Goal: Task Accomplishment & Management: Use online tool/utility

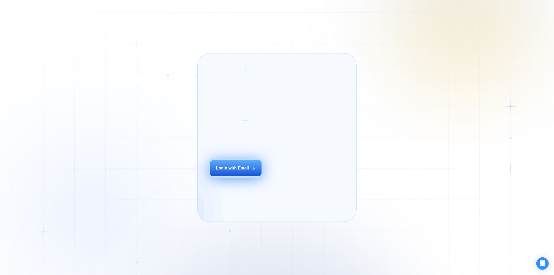
click at [252, 173] on div "Login ‍ Welcome to GigRadar. AI Business Manager for Agencies Login with Email" at bounding box center [242, 137] width 77 height 156
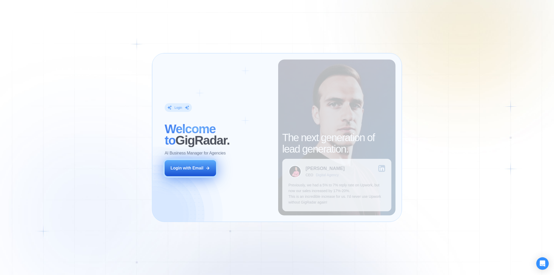
click at [214, 162] on button "Login with Email" at bounding box center [190, 168] width 51 height 16
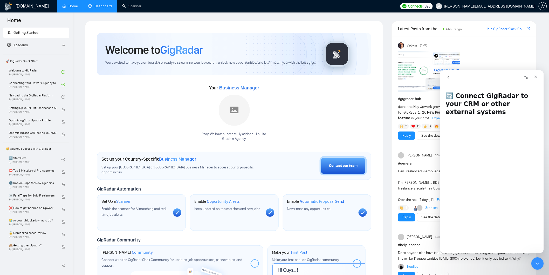
click at [104, 8] on link "Dashboard" at bounding box center [100, 6] width 24 height 4
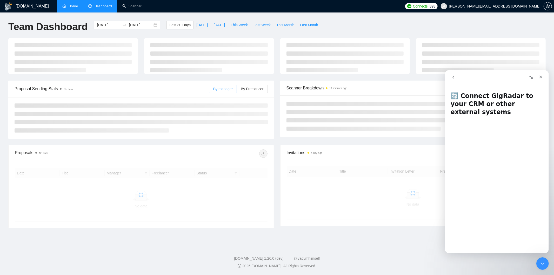
click at [76, 8] on link "Home" at bounding box center [70, 6] width 16 height 4
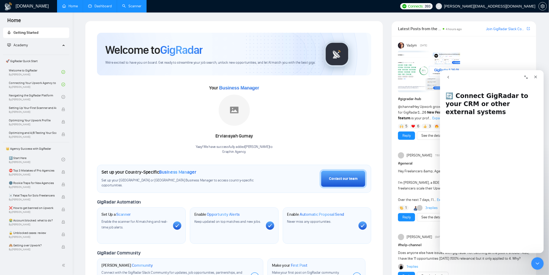
click at [133, 4] on link "Scanner" at bounding box center [131, 6] width 19 height 4
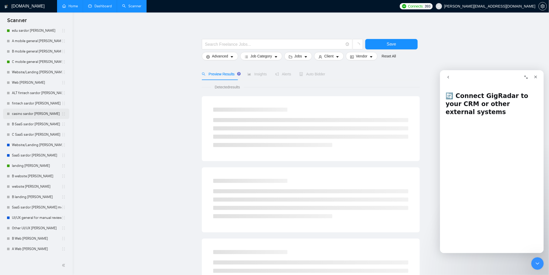
scroll to position [29, 0]
click at [35, 175] on link "B website [PERSON_NAME]" at bounding box center [37, 174] width 50 height 10
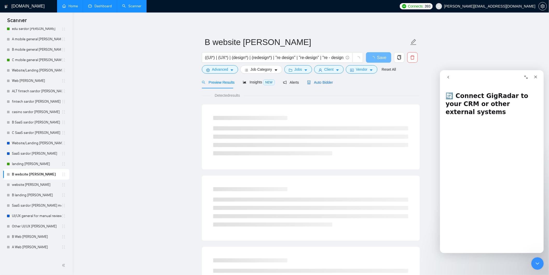
click at [310, 82] on span "Auto Bidder" at bounding box center [320, 82] width 26 height 4
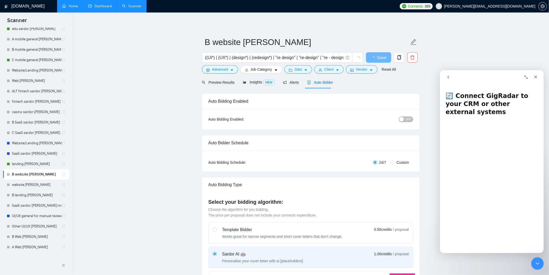
radio input "false"
radio input "true"
checkbox input "true"
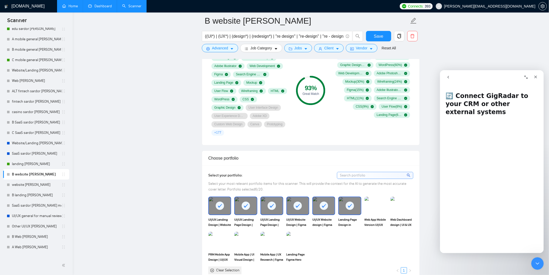
scroll to position [375, 0]
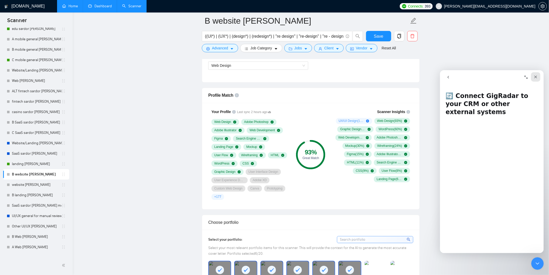
click at [537, 76] on icon "Закрити" at bounding box center [536, 77] width 4 height 4
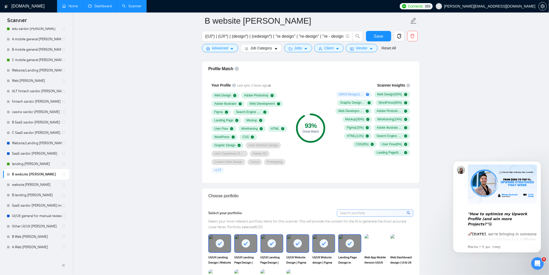
scroll to position [404, 0]
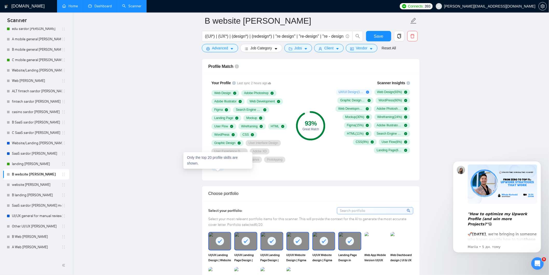
click at [221, 170] on span "+ 177" at bounding box center [217, 168] width 7 height 4
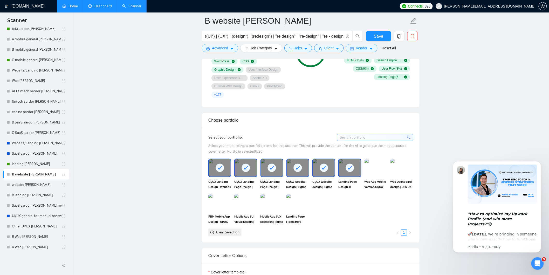
scroll to position [519, 0]
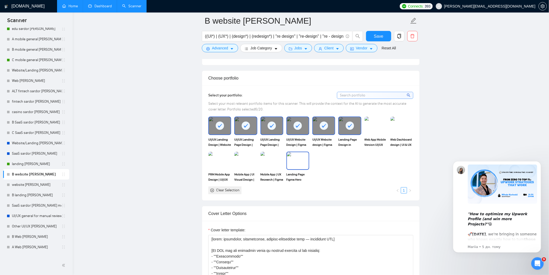
click at [301, 163] on img at bounding box center [298, 160] width 22 height 17
click at [382, 33] on span "Save" at bounding box center [378, 36] width 9 height 6
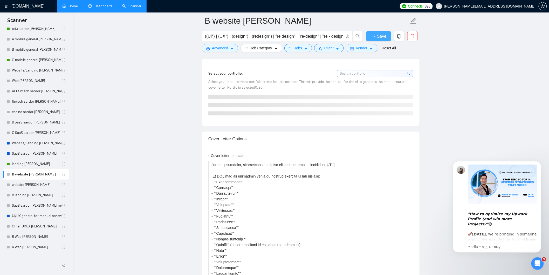
checkbox input "true"
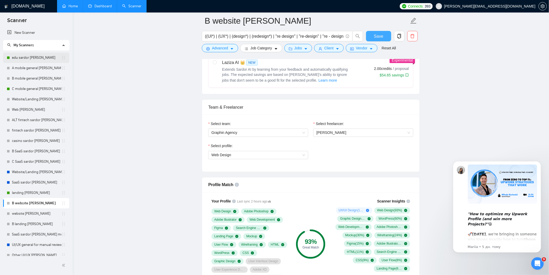
scroll to position [260, 0]
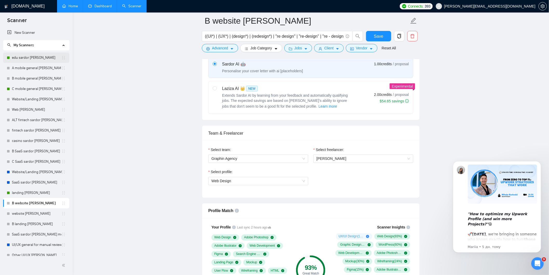
click at [23, 58] on link "edu sardor [PERSON_NAME]" at bounding box center [37, 57] width 50 height 10
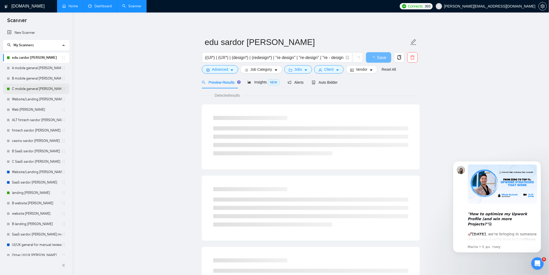
click at [23, 90] on link "C mobile general [PERSON_NAME]" at bounding box center [37, 89] width 50 height 10
click at [327, 83] on span "Auto Bidder" at bounding box center [325, 82] width 26 height 4
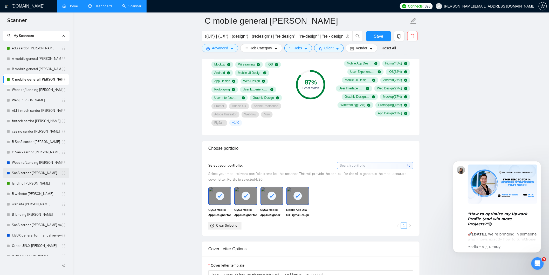
scroll to position [29, 0]
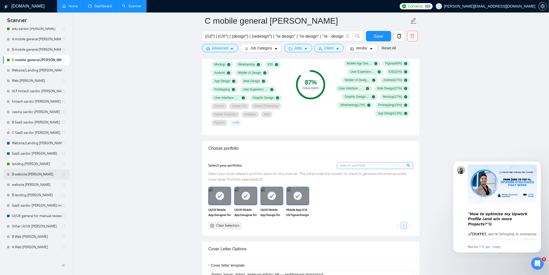
click at [32, 176] on link "B website [PERSON_NAME]" at bounding box center [37, 174] width 50 height 10
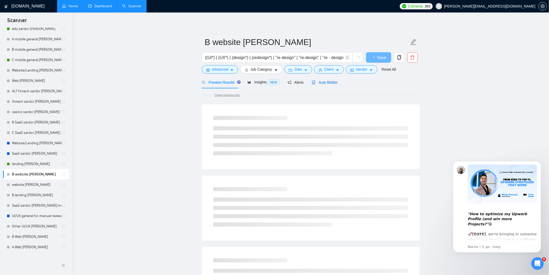
click at [326, 83] on span "Auto Bidder" at bounding box center [325, 82] width 26 height 4
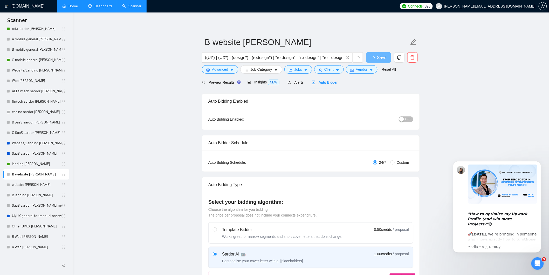
radio input "false"
radio input "true"
checkbox input "true"
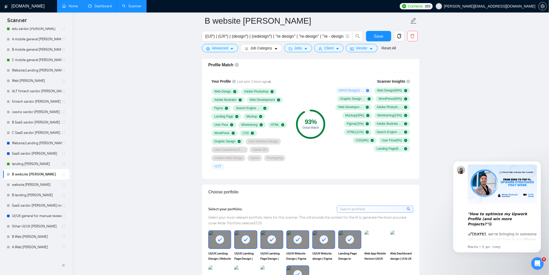
scroll to position [404, 0]
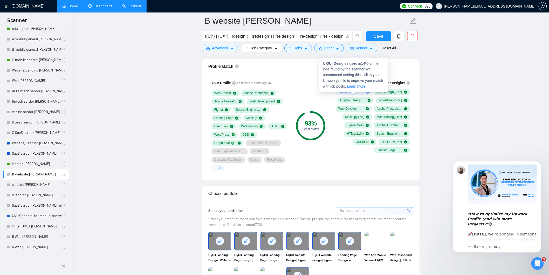
click at [368, 93] on icon "plus-circle" at bounding box center [367, 92] width 3 height 3
click at [367, 92] on div "UX/UI Design is used in 14 % of the jobs found by the scanner. We recommend add…" at bounding box center [354, 75] width 69 height 34
drag, startPoint x: 337, startPoint y: 92, endPoint x: 358, endPoint y: 94, distance: 21.1
click at [358, 94] on div "UX/UI Design ( 14 %)" at bounding box center [354, 92] width 36 height 6
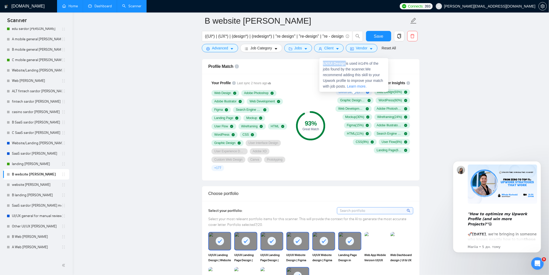
drag, startPoint x: 324, startPoint y: 64, endPoint x: 345, endPoint y: 65, distance: 21.9
click at [346, 64] on strong "UX/UI Design" at bounding box center [334, 64] width 23 height 4
copy strong "UX/UI Design"
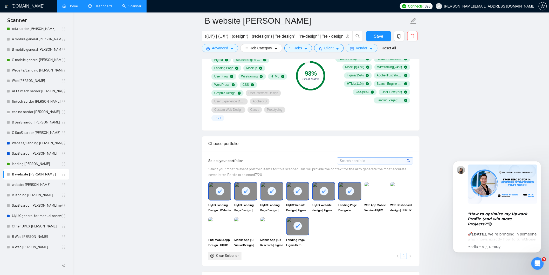
scroll to position [577, 0]
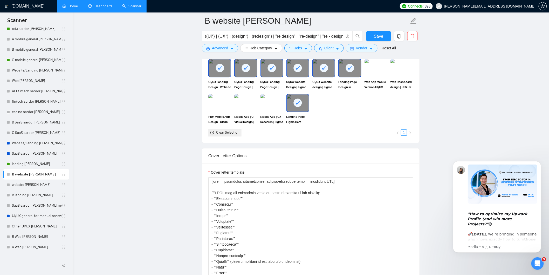
click at [99, 8] on link "Dashboard" at bounding box center [100, 6] width 24 height 4
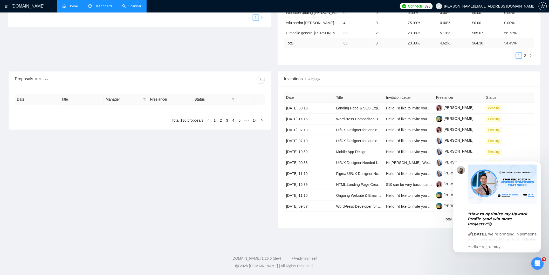
type input "2025-07-20"
type input "2025-08-19"
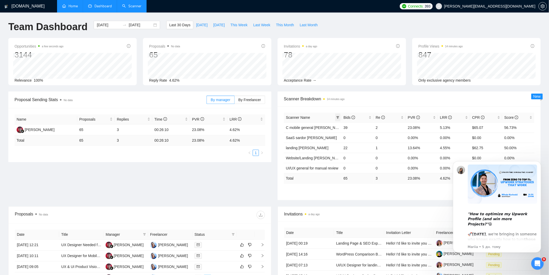
click at [339, 116] on icon "filter" at bounding box center [338, 117] width 3 height 3
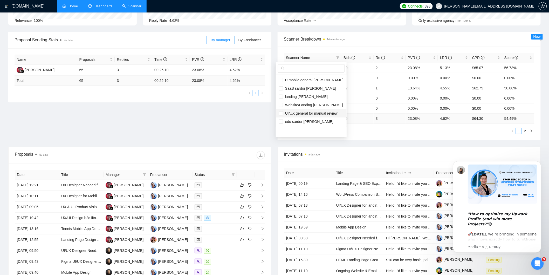
scroll to position [58, 0]
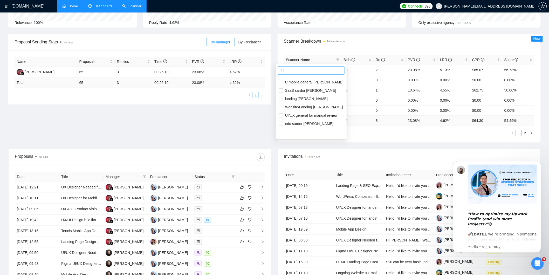
click at [297, 70] on input "text" at bounding box center [314, 71] width 56 height 6
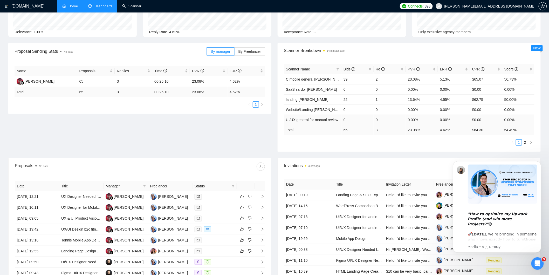
scroll to position [29, 0]
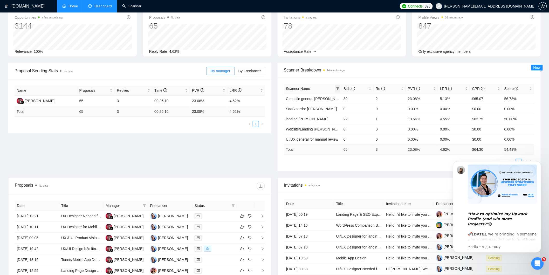
click at [338, 87] on icon "filter" at bounding box center [338, 88] width 3 height 3
click at [319, 98] on input "text" at bounding box center [314, 100] width 56 height 6
click at [299, 100] on input "liliia" at bounding box center [317, 100] width 36 height 6
type input "website"
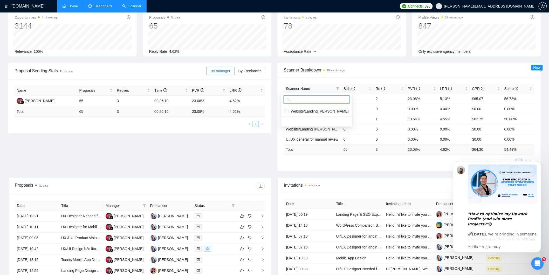
click at [138, 4] on link "Scanner" at bounding box center [131, 6] width 19 height 4
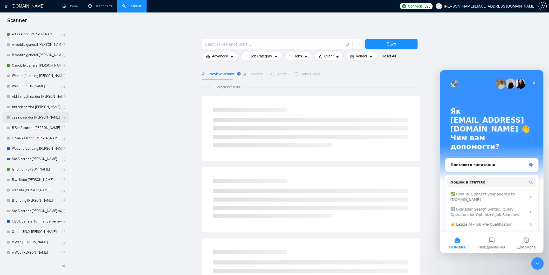
scroll to position [29, 0]
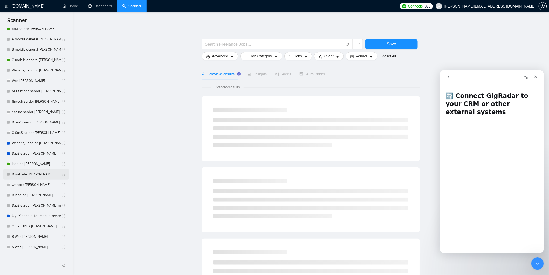
click at [29, 174] on link "B website [PERSON_NAME]" at bounding box center [37, 174] width 50 height 10
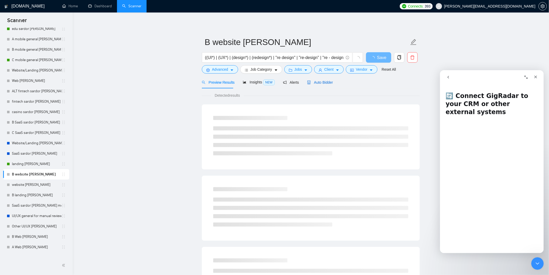
click at [318, 80] on span "Auto Bidder" at bounding box center [320, 82] width 26 height 4
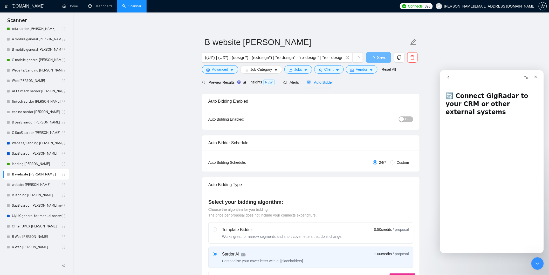
radio input "false"
radio input "true"
checkbox input "true"
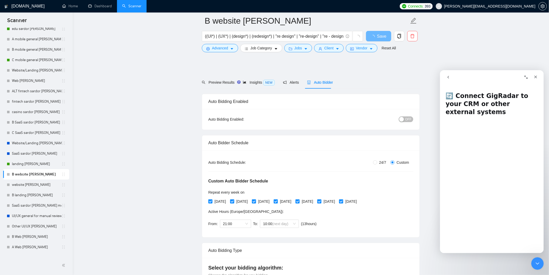
scroll to position [29, 0]
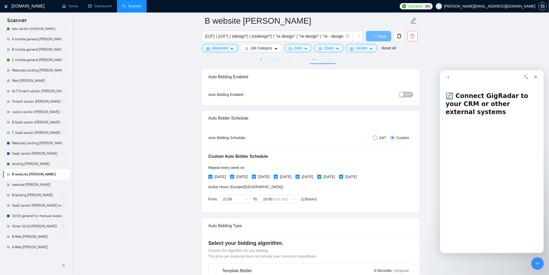
click at [375, 138] on input "24/7" at bounding box center [375, 138] width 4 height 4
radio input "true"
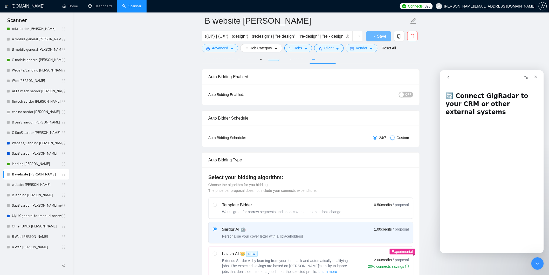
click at [393, 137] on input "Custom" at bounding box center [393, 138] width 4 height 4
radio input "true"
radio input "false"
checkbox input "true"
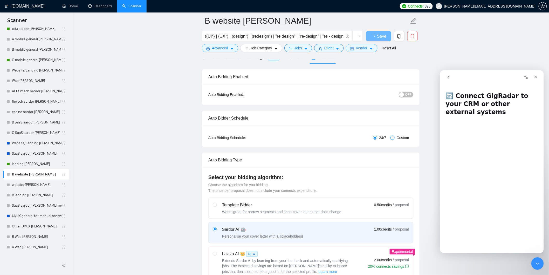
checkbox input "true"
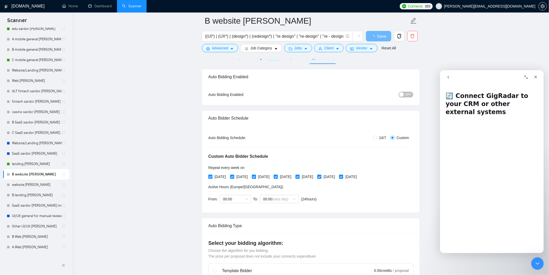
click at [382, 140] on span "24/7" at bounding box center [383, 138] width 11 height 6
click at [378, 140] on input "24/7" at bounding box center [375, 138] width 4 height 4
radio input "true"
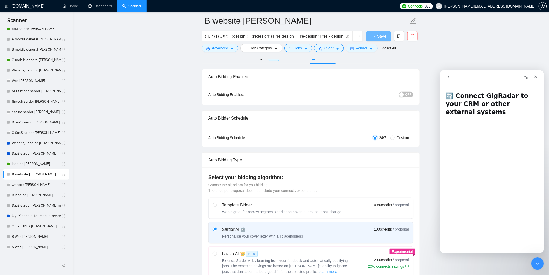
radio input "false"
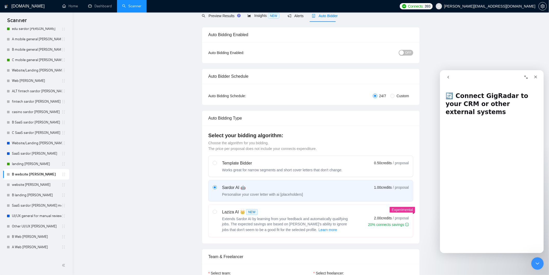
scroll to position [0, 0]
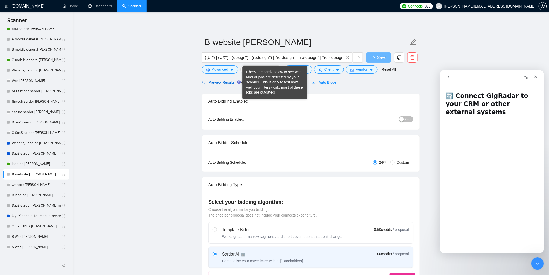
click at [223, 81] on span "Preview Results" at bounding box center [220, 82] width 37 height 4
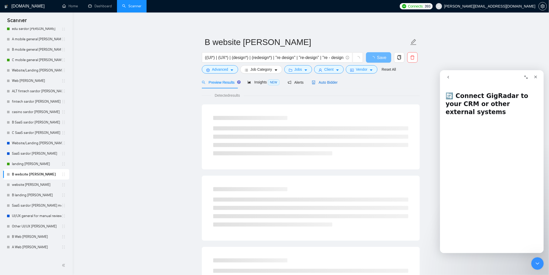
click at [332, 84] on span "Auto Bidder" at bounding box center [325, 82] width 26 height 4
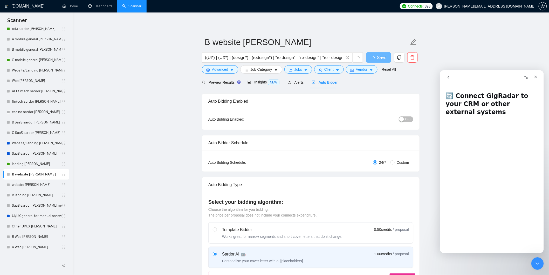
radio input "false"
radio input "true"
checkbox input "true"
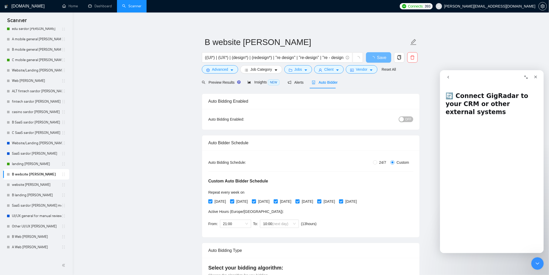
click at [380, 164] on span "24/7" at bounding box center [383, 162] width 11 height 6
click at [378, 164] on input "24/7" at bounding box center [375, 162] width 4 height 4
radio input "true"
radio input "false"
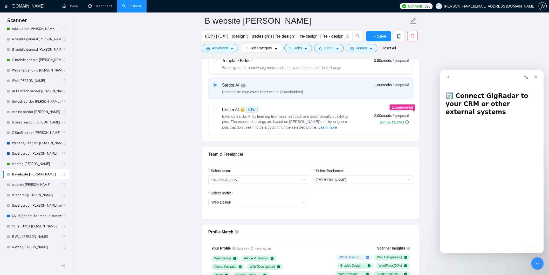
scroll to position [317, 0]
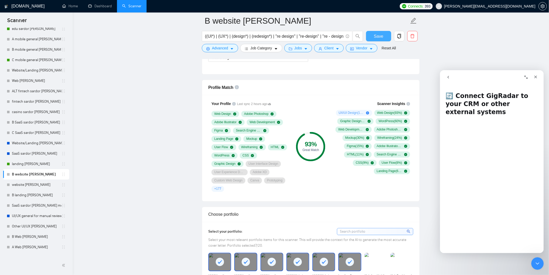
click at [382, 38] on span "Save" at bounding box center [378, 36] width 9 height 6
click at [534, 78] on icon "Закрити" at bounding box center [536, 77] width 4 height 4
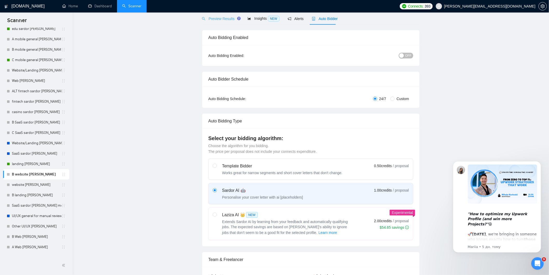
scroll to position [0, 0]
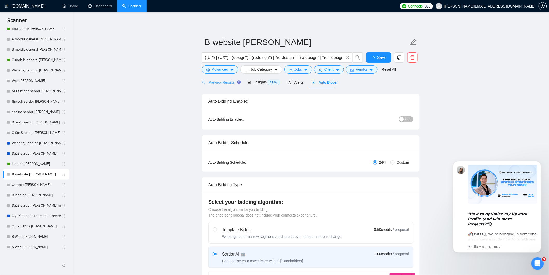
click at [221, 86] on div "Preview Results" at bounding box center [220, 82] width 37 height 12
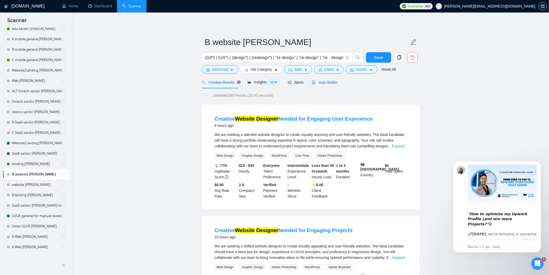
click at [327, 80] on span "Auto Bidder" at bounding box center [325, 82] width 26 height 4
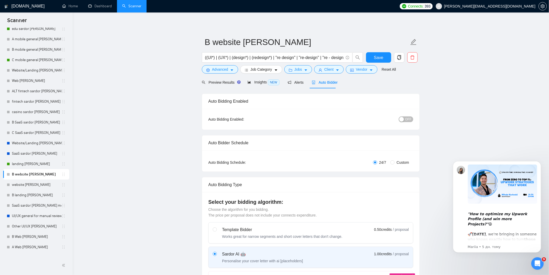
checkbox input "true"
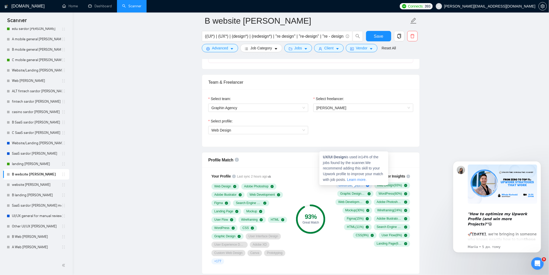
scroll to position [58, 0]
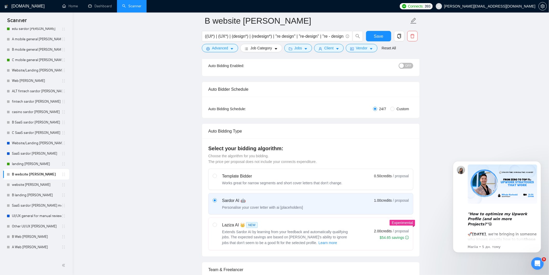
click at [403, 69] on div "OFF" at bounding box center [379, 66] width 68 height 8
click at [404, 67] on div "button" at bounding box center [402, 65] width 5 height 5
click at [380, 36] on span "Save" at bounding box center [378, 36] width 9 height 6
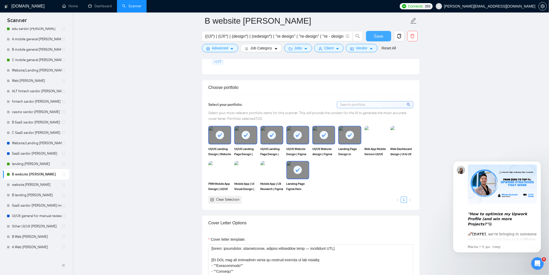
scroll to position [433, 0]
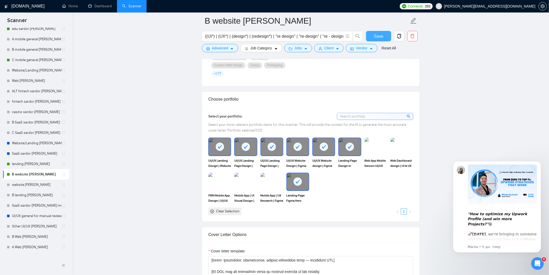
click at [383, 36] on button "Save" at bounding box center [378, 36] width 25 height 10
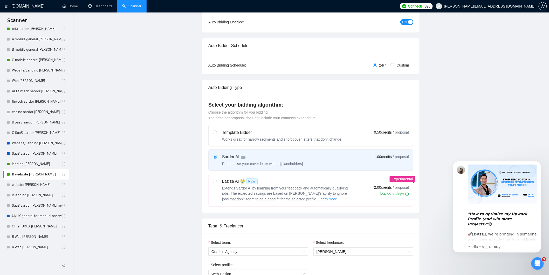
scroll to position [0, 0]
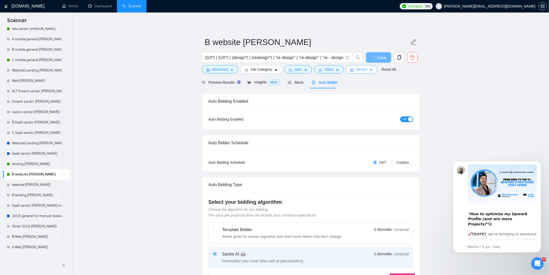
click at [356, 70] on span "Vendor" at bounding box center [361, 69] width 11 height 6
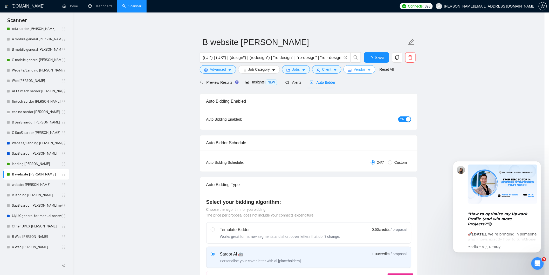
checkbox input "true"
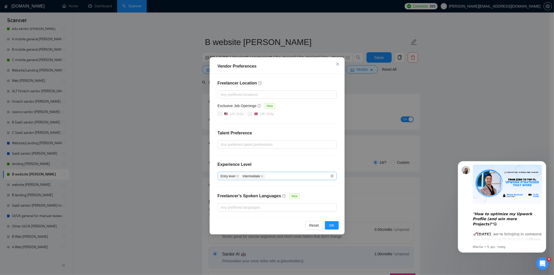
click at [269, 175] on div "Entry level Intermediate" at bounding box center [274, 176] width 111 height 6
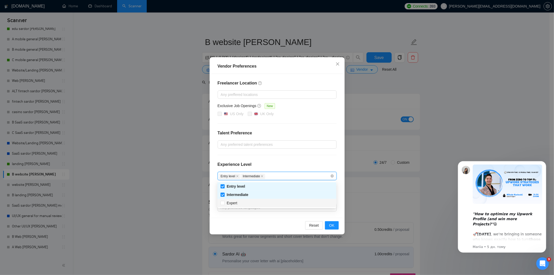
click at [240, 202] on div "Expert" at bounding box center [276, 203] width 113 height 6
click at [237, 204] on span "Expert" at bounding box center [233, 203] width 16 height 6
click at [224, 204] on input "Expert" at bounding box center [222, 203] width 4 height 4
click at [223, 202] on input "Expert" at bounding box center [222, 203] width 4 height 4
checkbox input "false"
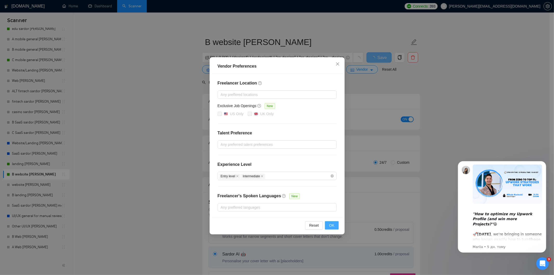
click at [326, 225] on button "OK" at bounding box center [332, 225] width 14 height 8
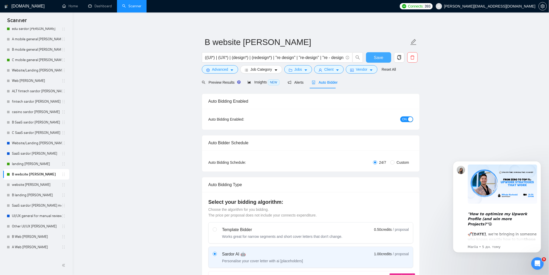
click at [379, 52] on button "Save" at bounding box center [378, 57] width 25 height 10
checkbox input "true"
click at [372, 56] on button "Save" at bounding box center [378, 57] width 25 height 10
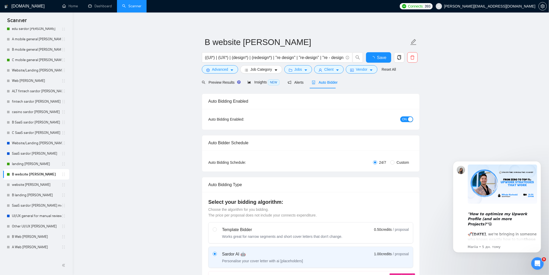
checkbox input "true"
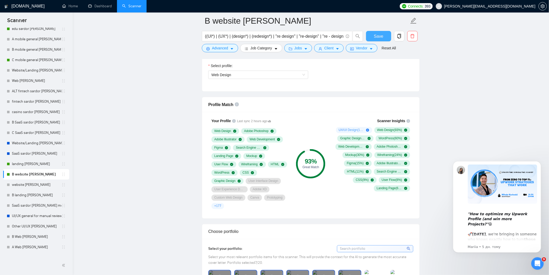
scroll to position [346, 0]
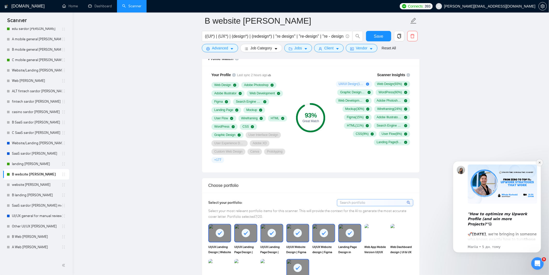
click at [540, 160] on button "Dismiss notification" at bounding box center [539, 162] width 7 height 7
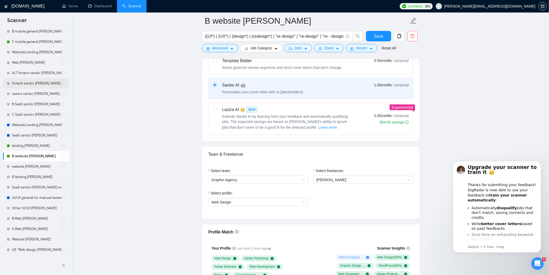
scroll to position [58, 0]
click at [32, 126] on link "SaaS sardor [PERSON_NAME]" at bounding box center [37, 124] width 50 height 10
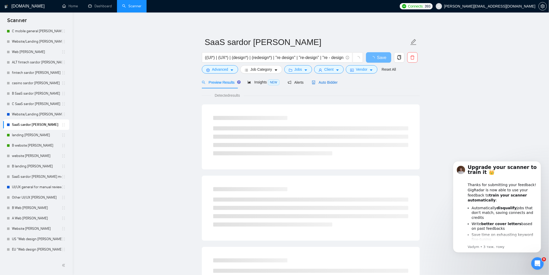
click at [320, 82] on span "Auto Bidder" at bounding box center [325, 82] width 26 height 4
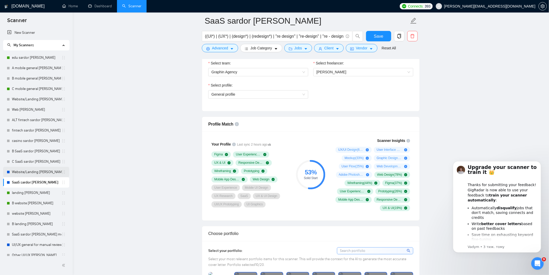
click at [37, 174] on link "Website/Landing [PERSON_NAME]" at bounding box center [37, 172] width 50 height 10
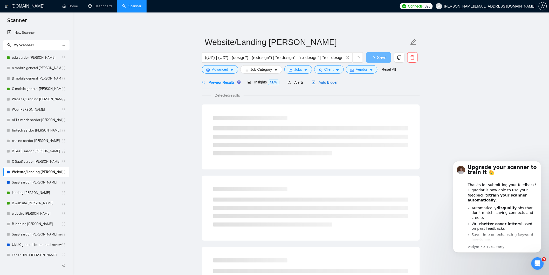
click at [326, 79] on div "Auto Bidder" at bounding box center [325, 82] width 26 height 6
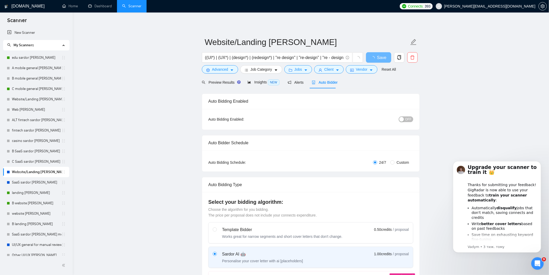
radio input "false"
radio input "true"
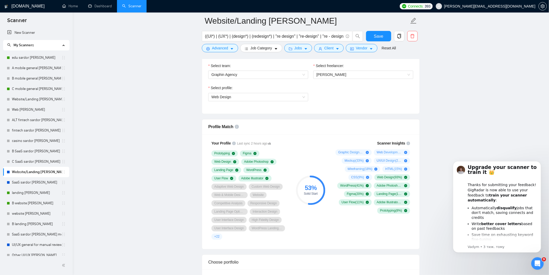
scroll to position [346, 0]
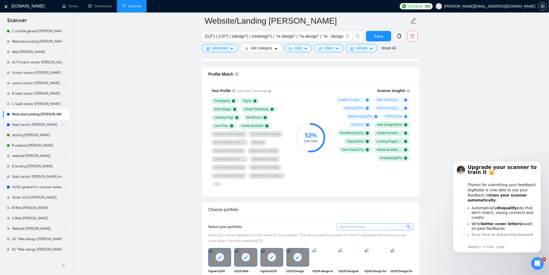
scroll to position [433, 0]
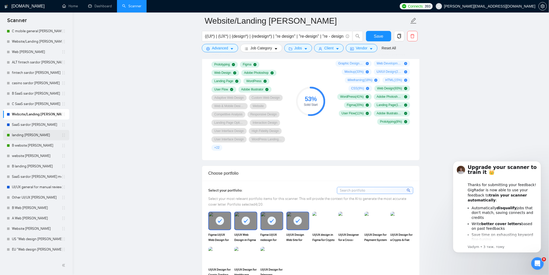
click at [19, 138] on link "landing [PERSON_NAME]" at bounding box center [37, 135] width 50 height 10
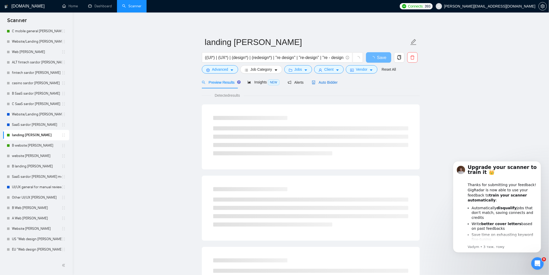
click at [333, 81] on span "Auto Bidder" at bounding box center [325, 82] width 26 height 4
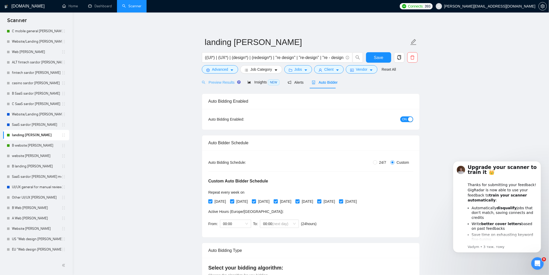
click at [224, 78] on div "Preview Results" at bounding box center [220, 82] width 37 height 12
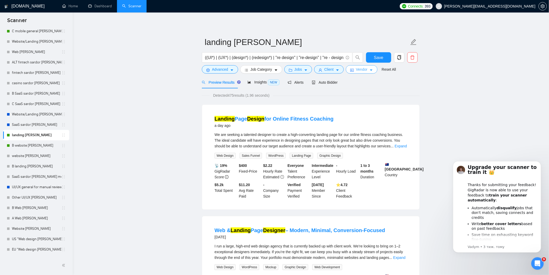
click at [357, 68] on span "Vendor" at bounding box center [361, 69] width 11 height 6
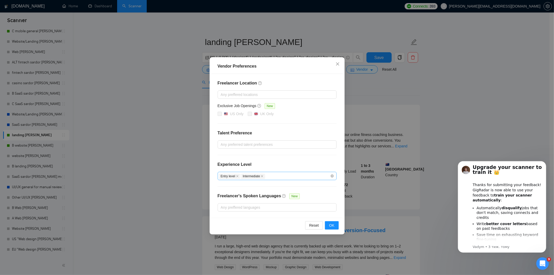
click at [272, 177] on div "Entry level Intermediate" at bounding box center [274, 176] width 111 height 6
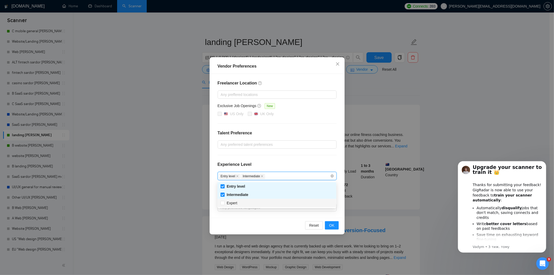
click at [239, 200] on div "Expert" at bounding box center [276, 203] width 113 height 6
checkbox input "true"
click at [329, 226] on button "OK" at bounding box center [332, 225] width 14 height 8
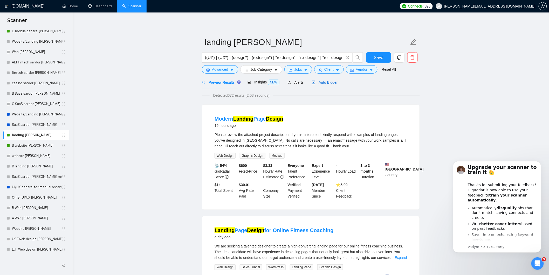
click at [319, 81] on span "Auto Bidder" at bounding box center [325, 82] width 26 height 4
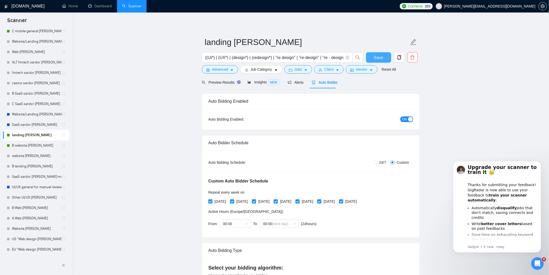
click at [378, 58] on span "Save" at bounding box center [378, 57] width 9 height 6
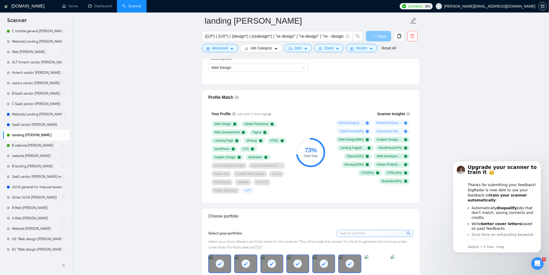
scroll to position [375, 0]
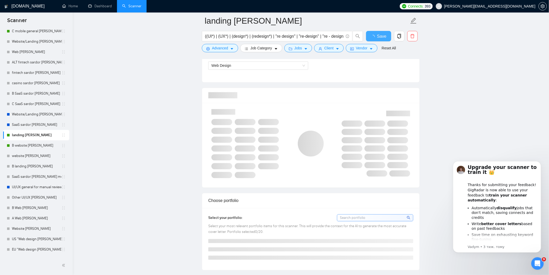
checkbox input "true"
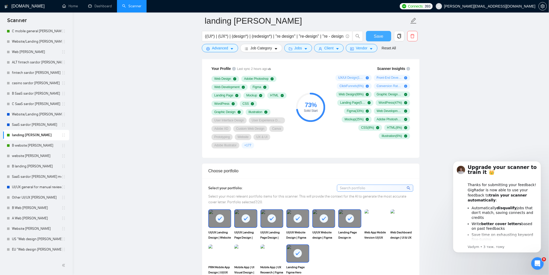
scroll to position [433, 0]
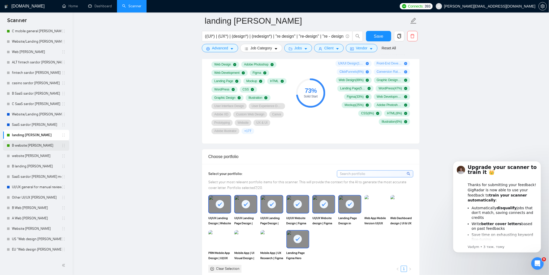
click at [34, 146] on link "B website [PERSON_NAME]" at bounding box center [37, 145] width 50 height 10
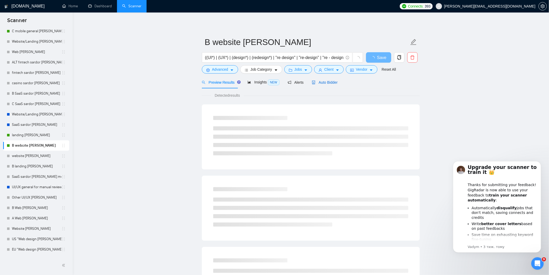
click at [321, 82] on span "Auto Bidder" at bounding box center [325, 82] width 26 height 4
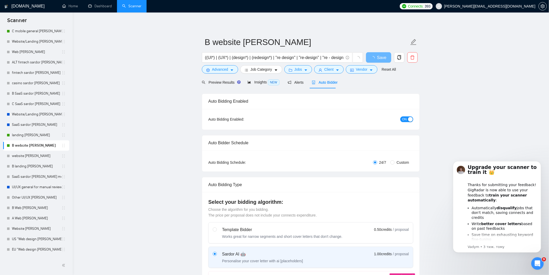
checkbox input "true"
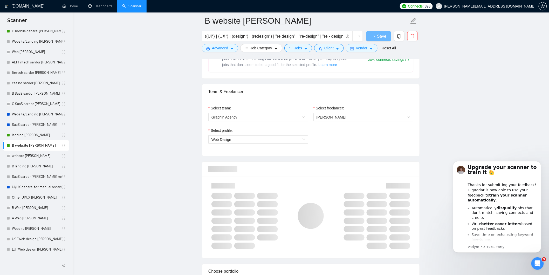
scroll to position [346, 0]
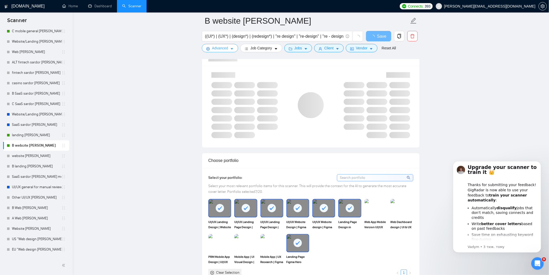
click at [231, 48] on icon "caret-down" at bounding box center [232, 49] width 4 height 4
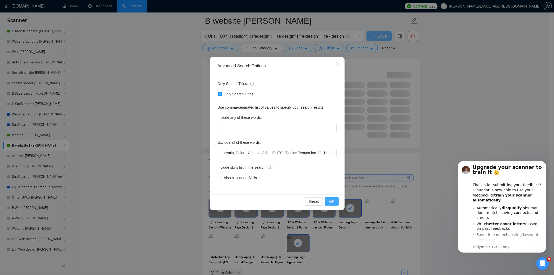
click at [334, 201] on span "OK" at bounding box center [331, 201] width 5 height 6
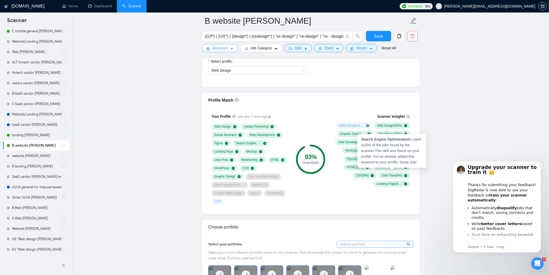
scroll to position [288, 0]
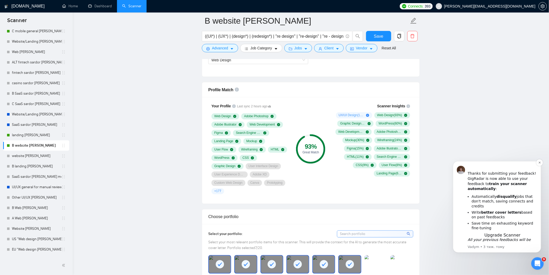
scroll to position [317, 0]
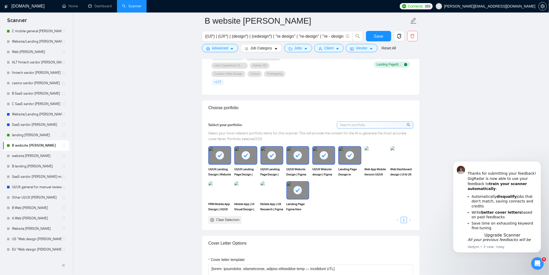
scroll to position [288, 0]
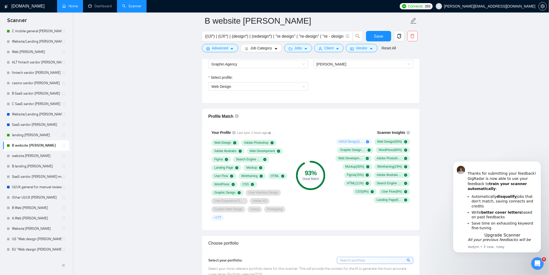
click at [66, 4] on link "Home" at bounding box center [70, 6] width 16 height 4
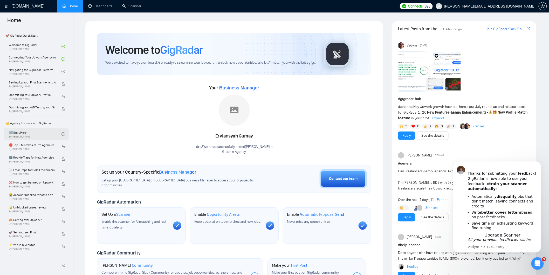
scroll to position [29, 0]
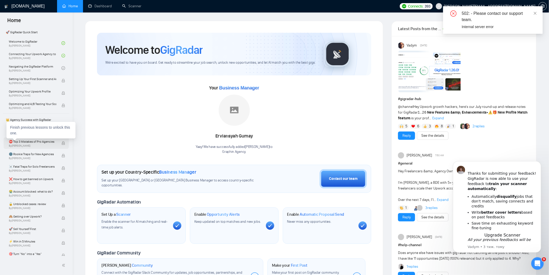
click at [35, 139] on span "⛔ Top 3 Mistakes of Pro Agencies" at bounding box center [33, 141] width 48 height 5
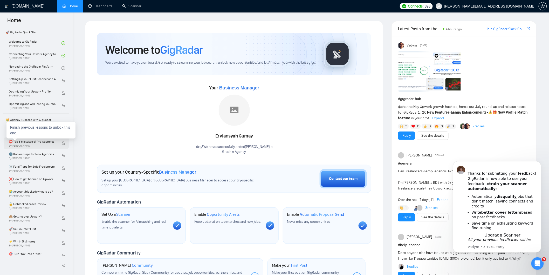
click at [30, 144] on span "By Vadym Ovcharenko" at bounding box center [33, 145] width 48 height 3
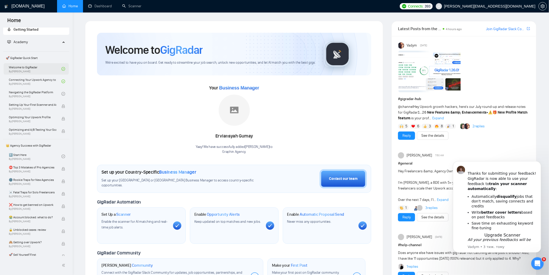
scroll to position [0, 0]
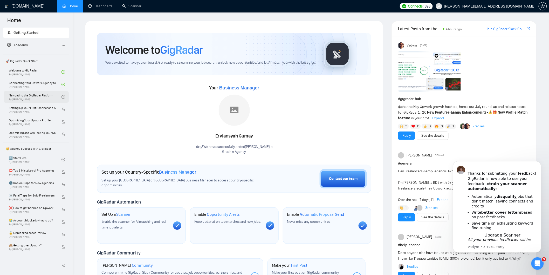
click at [43, 97] on link "Navigating the GigRadar Platform By Vlad Timinsky" at bounding box center [35, 96] width 53 height 11
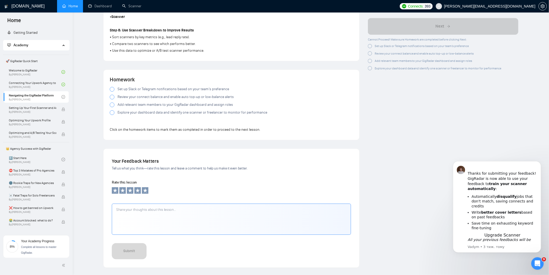
scroll to position [461, 0]
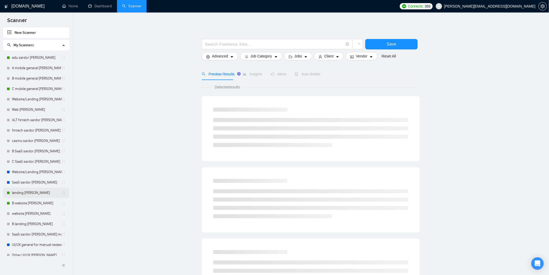
click at [30, 190] on link "landing [PERSON_NAME]" at bounding box center [37, 192] width 50 height 10
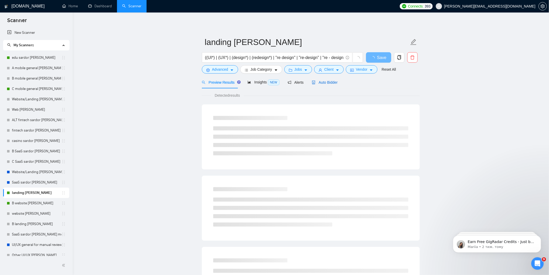
click at [317, 81] on span "Auto Bidder" at bounding box center [325, 82] width 26 height 4
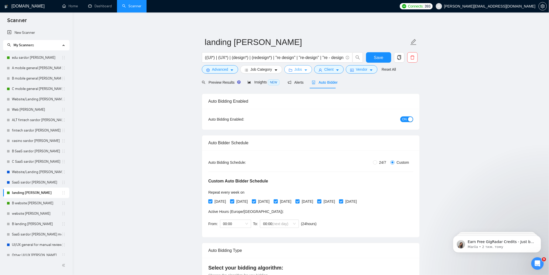
click at [292, 66] on button "Jobs" at bounding box center [299, 69] width 28 height 8
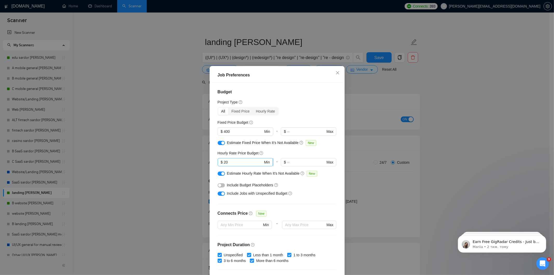
click at [230, 164] on input "20" at bounding box center [243, 162] width 39 height 6
type input "25"
click at [286, 153] on div "Hourly Rate Price Budget" at bounding box center [277, 153] width 119 height 6
click at [235, 131] on input "400" at bounding box center [243, 132] width 39 height 6
type input "4"
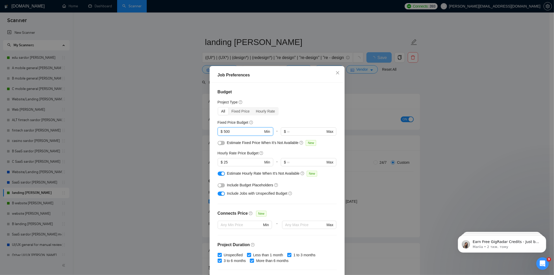
type input "500"
click at [308, 113] on div "All Fixed Price Hourly Rate" at bounding box center [277, 111] width 119 height 8
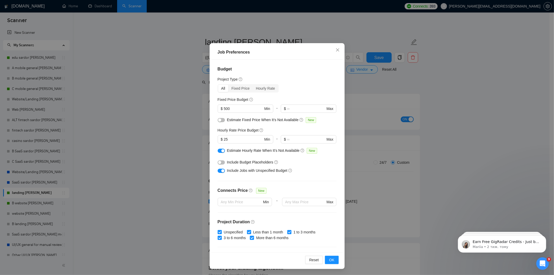
click at [221, 151] on div "button" at bounding box center [222, 150] width 3 height 3
click at [329, 259] on span "OK" at bounding box center [331, 260] width 5 height 6
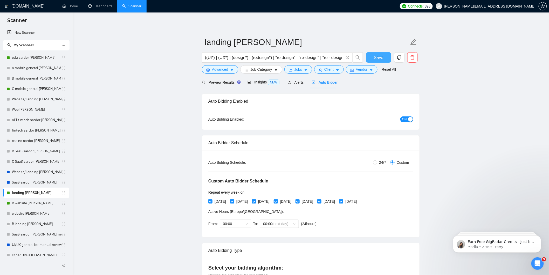
click at [379, 57] on span "Save" at bounding box center [378, 57] width 9 height 6
checkbox input "true"
click at [229, 80] on span "Preview Results" at bounding box center [220, 82] width 37 height 4
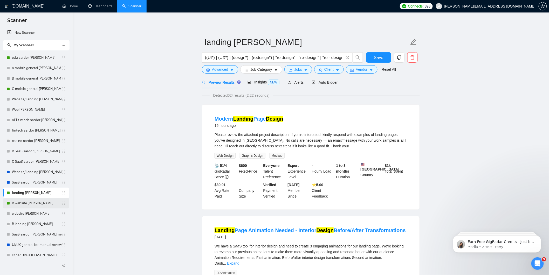
click at [38, 202] on link "B website [PERSON_NAME]" at bounding box center [37, 203] width 50 height 10
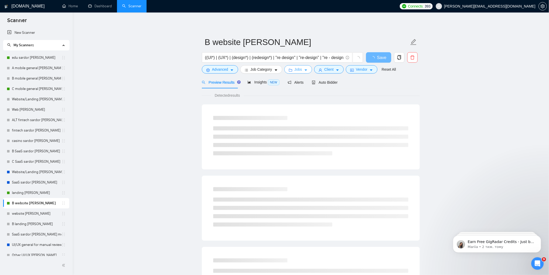
click at [304, 73] on button "Jobs" at bounding box center [299, 69] width 28 height 8
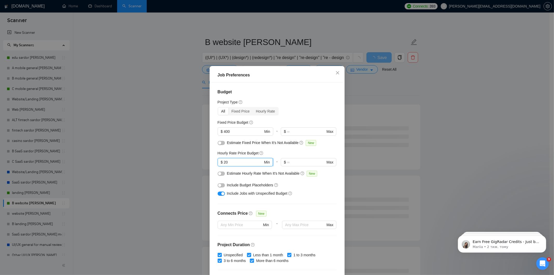
click at [234, 160] on input "20" at bounding box center [243, 162] width 39 height 6
type input "25"
click at [224, 132] on input "400" at bounding box center [243, 132] width 39 height 6
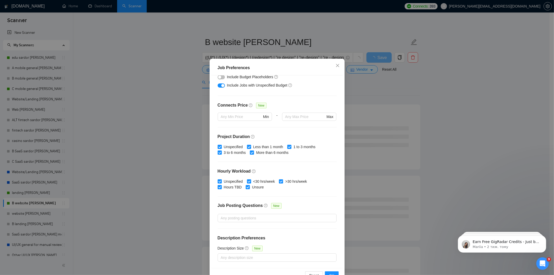
scroll to position [23, 0]
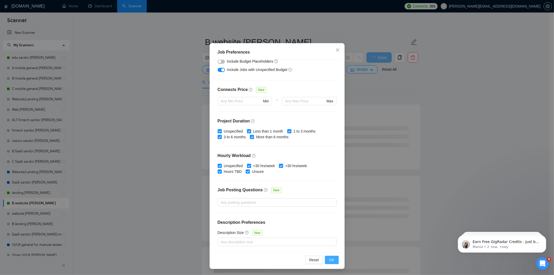
type input "500"
click at [330, 261] on span "OK" at bounding box center [331, 260] width 5 height 6
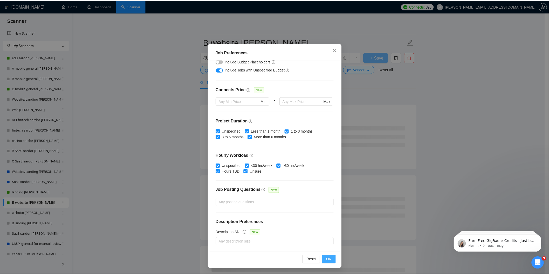
scroll to position [0, 0]
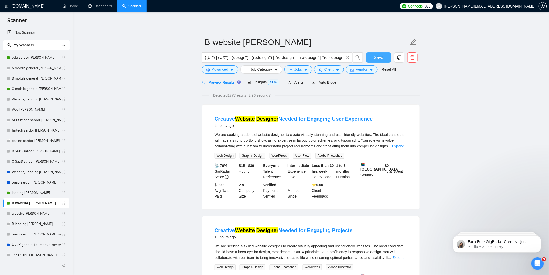
click at [379, 58] on span "Save" at bounding box center [378, 57] width 9 height 6
click at [385, 57] on button "Save" at bounding box center [378, 57] width 25 height 10
